Goal: Information Seeking & Learning: Understand process/instructions

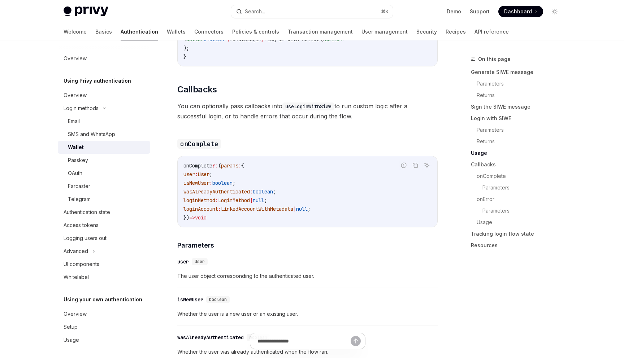
scroll to position [1057, 0]
click at [288, 32] on link "Transaction management" at bounding box center [320, 31] width 65 height 17
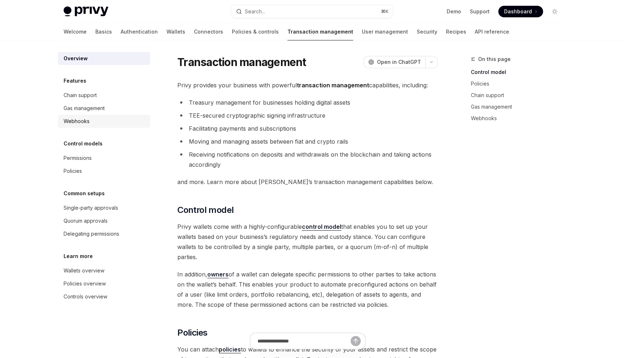
click at [87, 123] on div "Webhooks" at bounding box center [77, 121] width 26 height 9
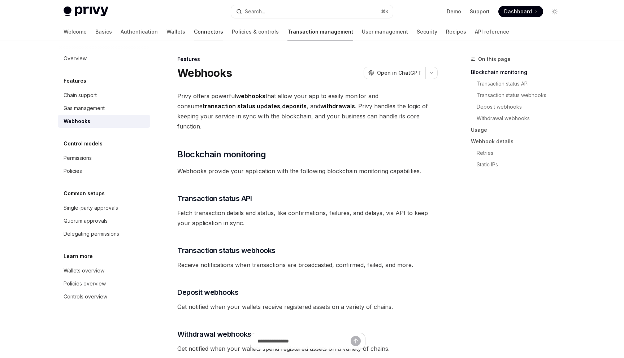
click at [194, 36] on link "Connectors" at bounding box center [208, 31] width 29 height 17
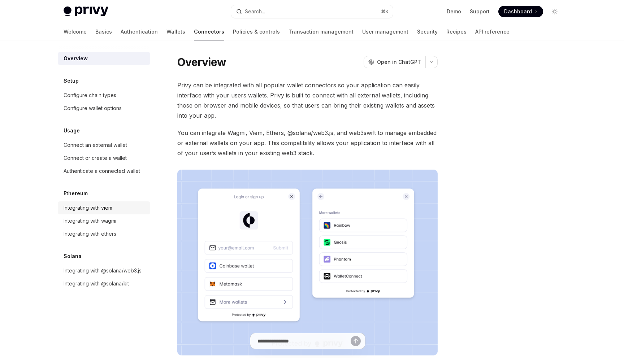
click at [111, 211] on div "Integrating with viem" at bounding box center [88, 208] width 49 height 9
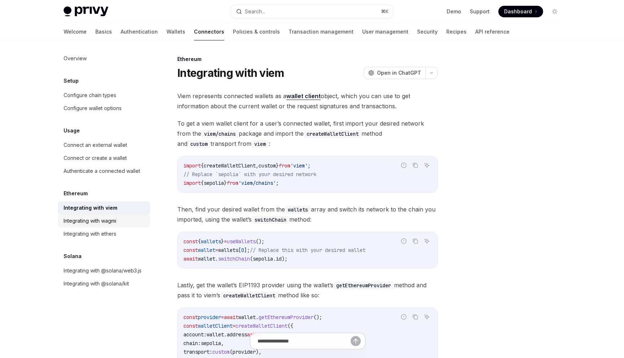
click at [111, 224] on div "Integrating with wagmi" at bounding box center [90, 221] width 53 height 9
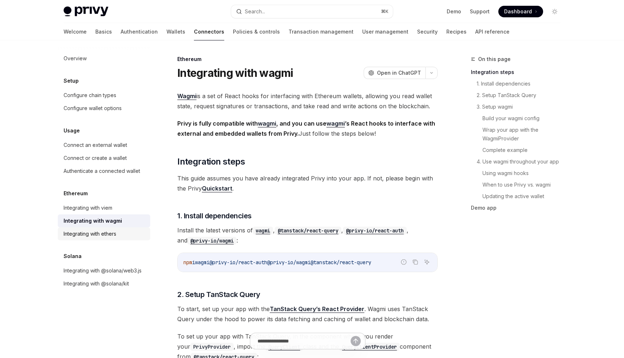
click at [111, 230] on div "Integrating with ethers" at bounding box center [90, 234] width 53 height 9
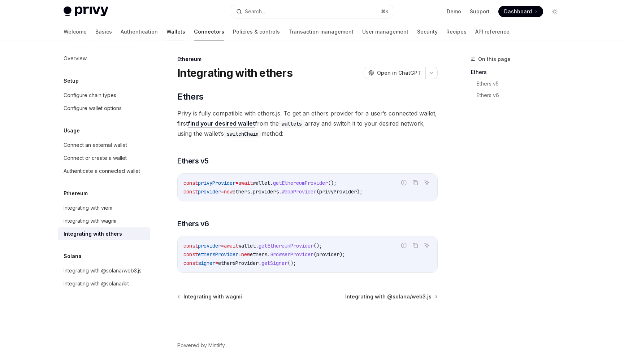
click at [166, 30] on link "Wallets" at bounding box center [175, 31] width 19 height 17
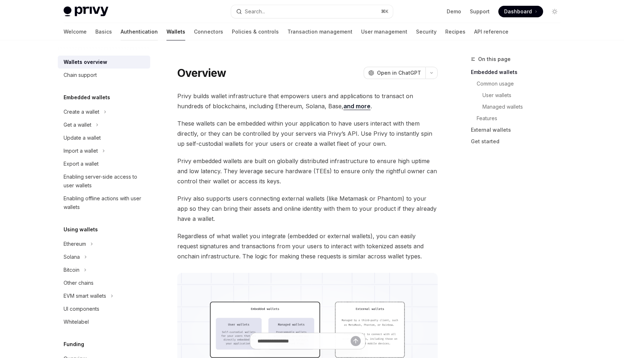
click at [121, 30] on link "Authentication" at bounding box center [139, 31] width 37 height 17
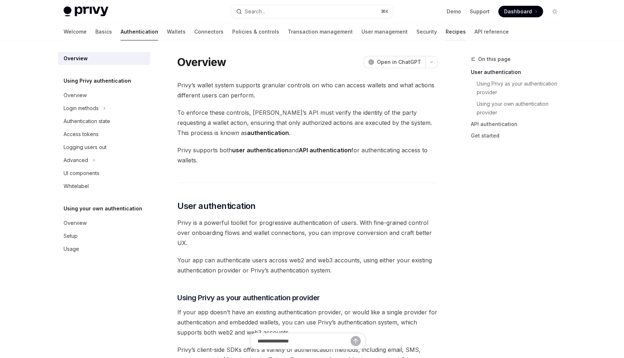
click at [445, 31] on link "Recipes" at bounding box center [455, 31] width 20 height 17
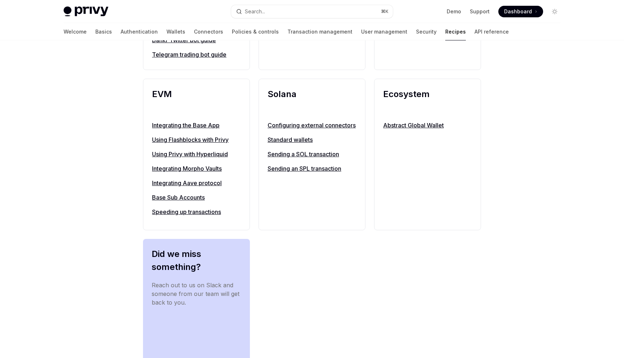
scroll to position [761, 0]
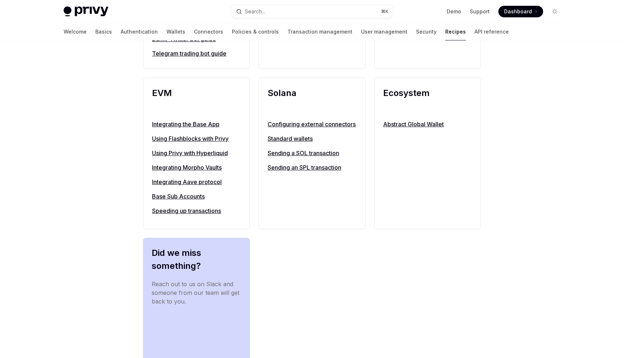
click at [189, 215] on link "Speeding up transactions" at bounding box center [196, 210] width 89 height 9
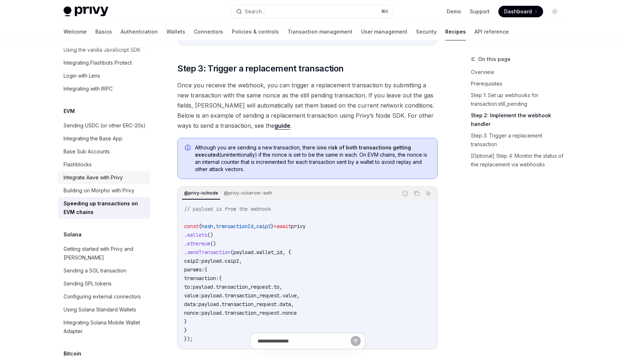
scroll to position [952, 0]
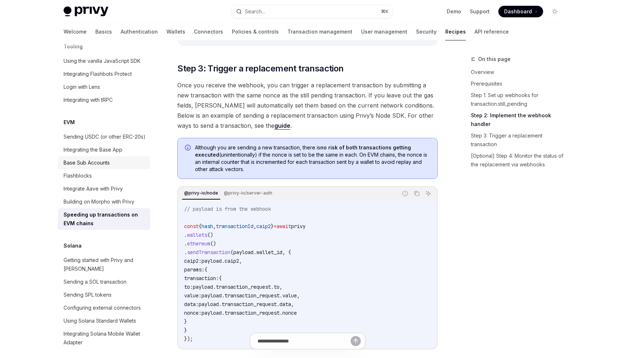
click at [105, 158] on div "Base Sub Accounts" at bounding box center [87, 162] width 46 height 9
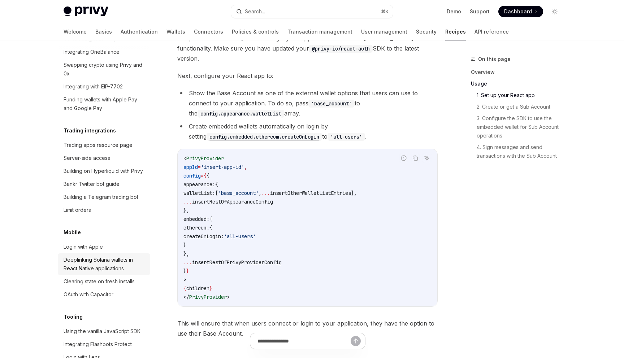
scroll to position [682, 0]
click at [85, 154] on div "Server-side access" at bounding box center [87, 158] width 47 height 9
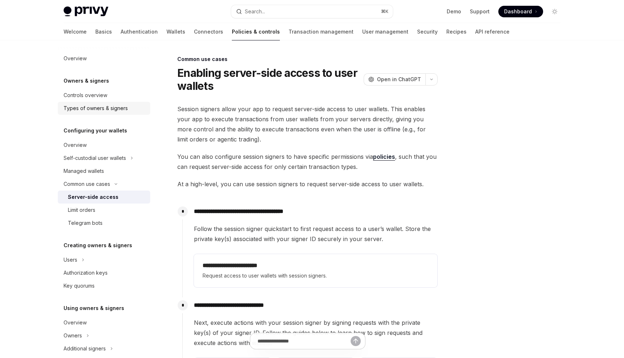
click at [113, 112] on div "Types of owners & signers" at bounding box center [96, 108] width 64 height 9
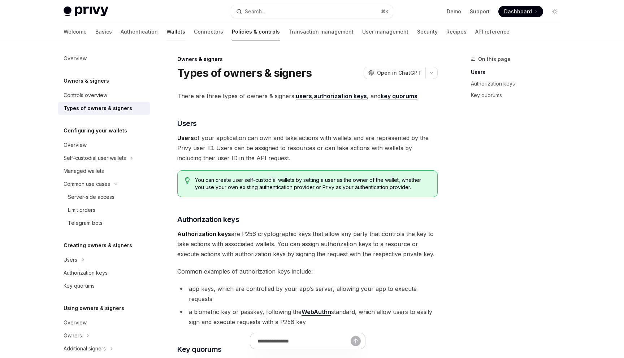
click at [166, 34] on link "Wallets" at bounding box center [175, 31] width 19 height 17
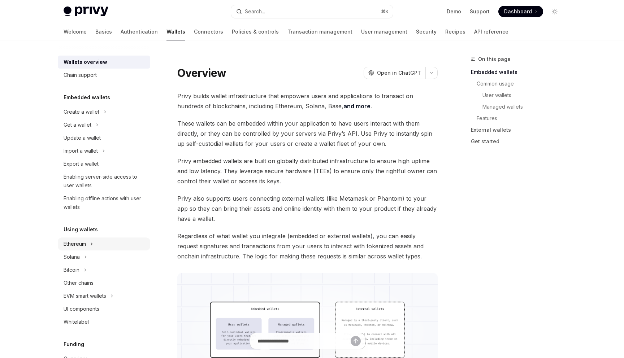
click at [88, 241] on div "Ethereum" at bounding box center [104, 243] width 92 height 13
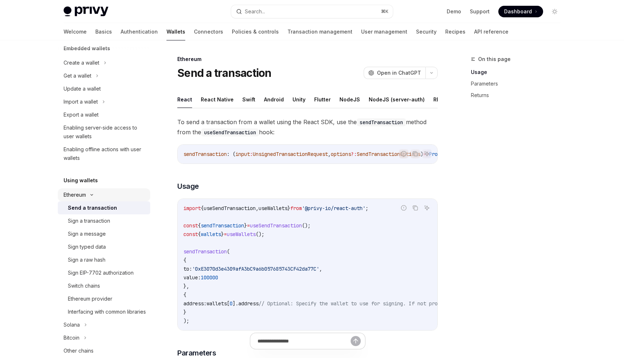
scroll to position [51, 0]
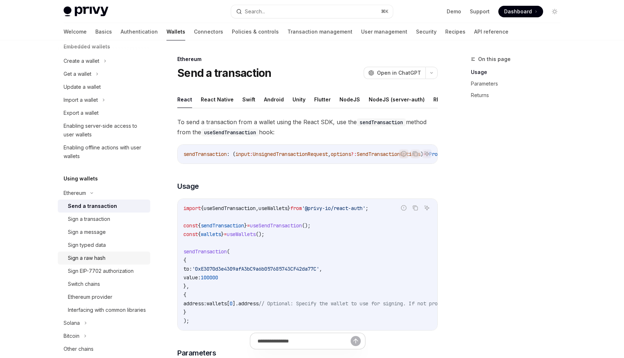
click at [97, 258] on div "Sign a raw hash" at bounding box center [87, 258] width 38 height 9
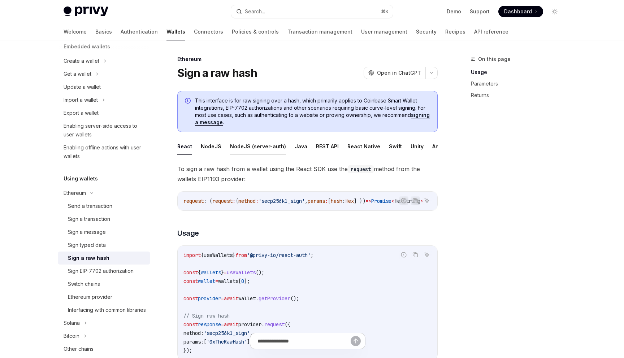
click at [250, 148] on button "NodeJS (server-auth)" at bounding box center [258, 146] width 56 height 17
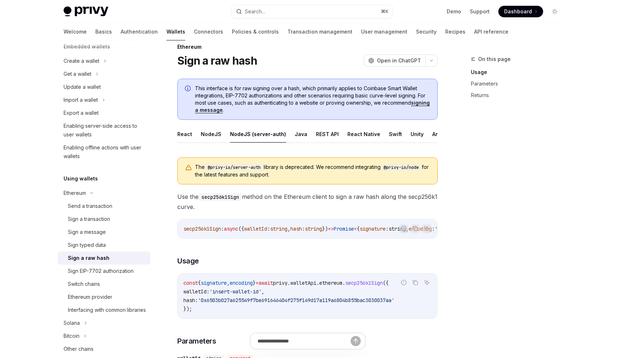
scroll to position [22, 0]
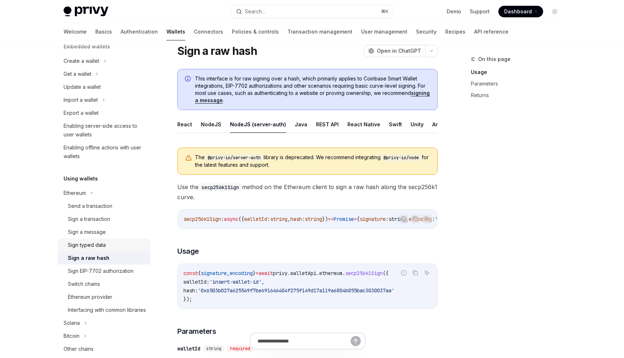
click at [100, 246] on div "Sign typed data" at bounding box center [87, 245] width 38 height 9
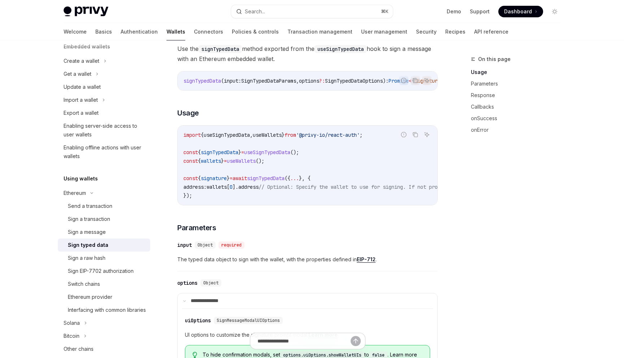
scroll to position [77, 0]
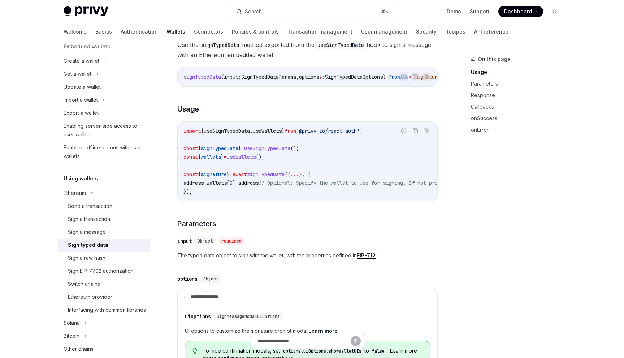
click at [272, 260] on span "The typed data object to sign with the wallet, with the properties defined in E…" at bounding box center [307, 255] width 260 height 9
click at [361, 259] on link "EIP-712" at bounding box center [366, 255] width 19 height 6
click at [211, 244] on span "Object" at bounding box center [204, 241] width 15 height 6
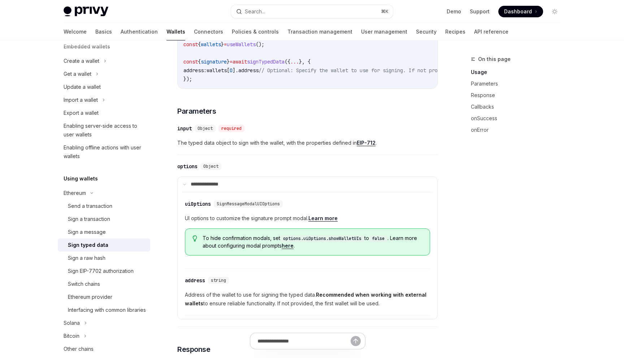
scroll to position [190, 0]
click at [87, 196] on div "Ethereum" at bounding box center [104, 193] width 92 height 13
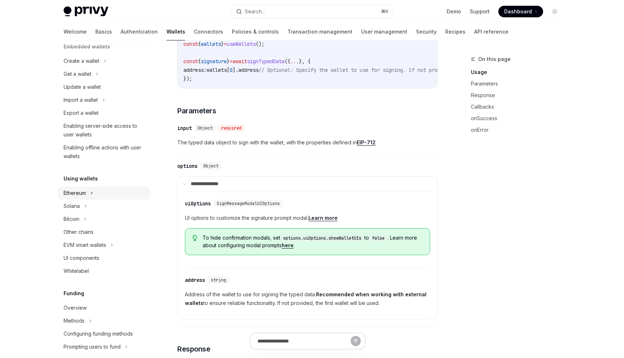
click at [87, 196] on div "Ethereum" at bounding box center [104, 193] width 92 height 13
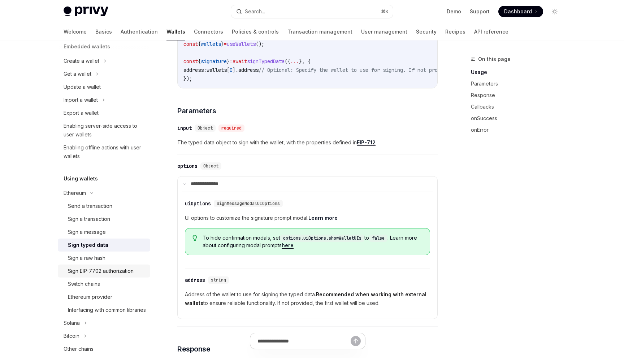
click at [128, 270] on div "Sign EIP-7702 authorization" at bounding box center [101, 271] width 66 height 9
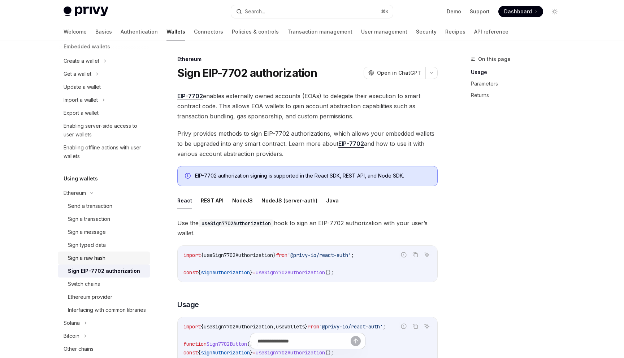
click at [119, 261] on div "Sign a raw hash" at bounding box center [107, 258] width 78 height 9
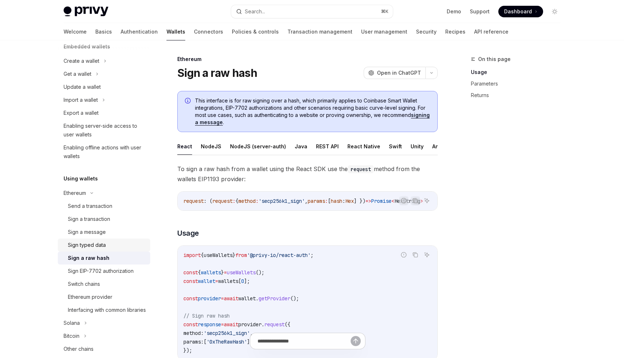
click at [114, 250] on link "Sign typed data" at bounding box center [104, 245] width 92 height 13
type textarea "*"
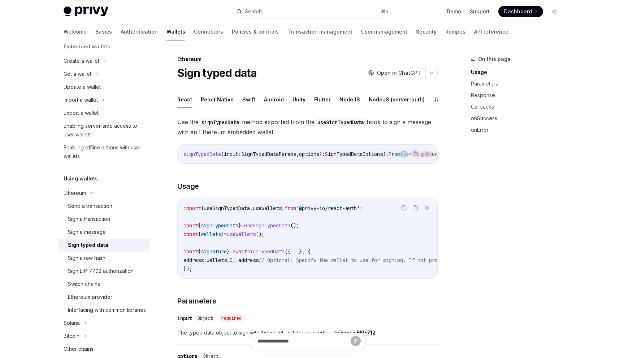
click at [200, 153] on span "signTypedData" at bounding box center [202, 154] width 38 height 6
copy span "signTypedData"
click at [218, 210] on span "useSignTypedData" at bounding box center [227, 208] width 46 height 6
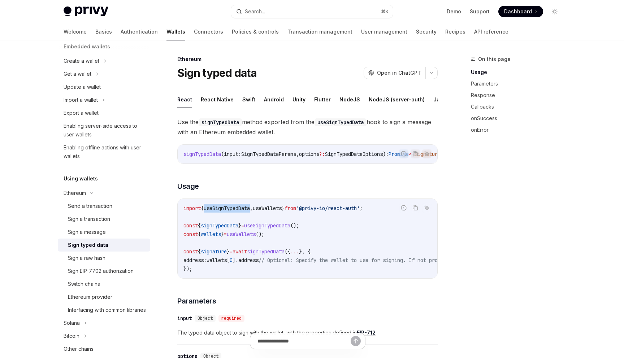
copy span "useSignTypedData"
